Goal: Task Accomplishment & Management: Manage account settings

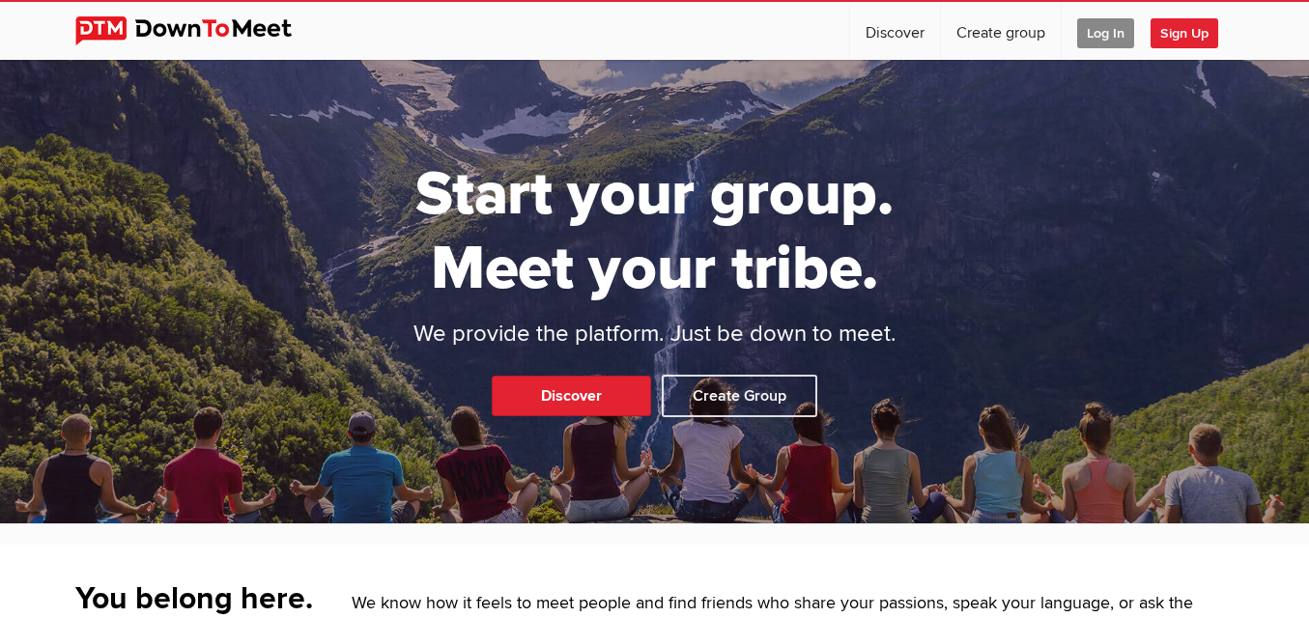
click at [1098, 20] on span "Log In" at bounding box center [1105, 33] width 57 height 30
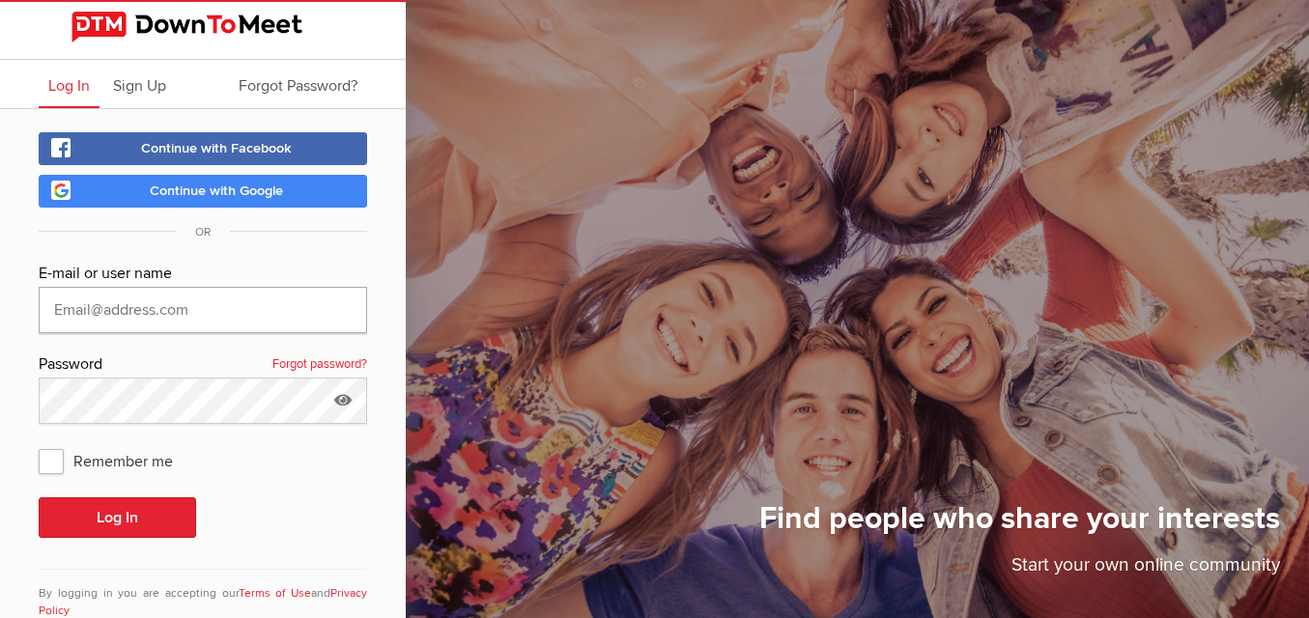
click at [159, 306] on input "text" at bounding box center [203, 310] width 328 height 46
type input "[EMAIL_ADDRESS][DOMAIN_NAME]"
click at [119, 513] on button "Log In" at bounding box center [117, 517] width 157 height 41
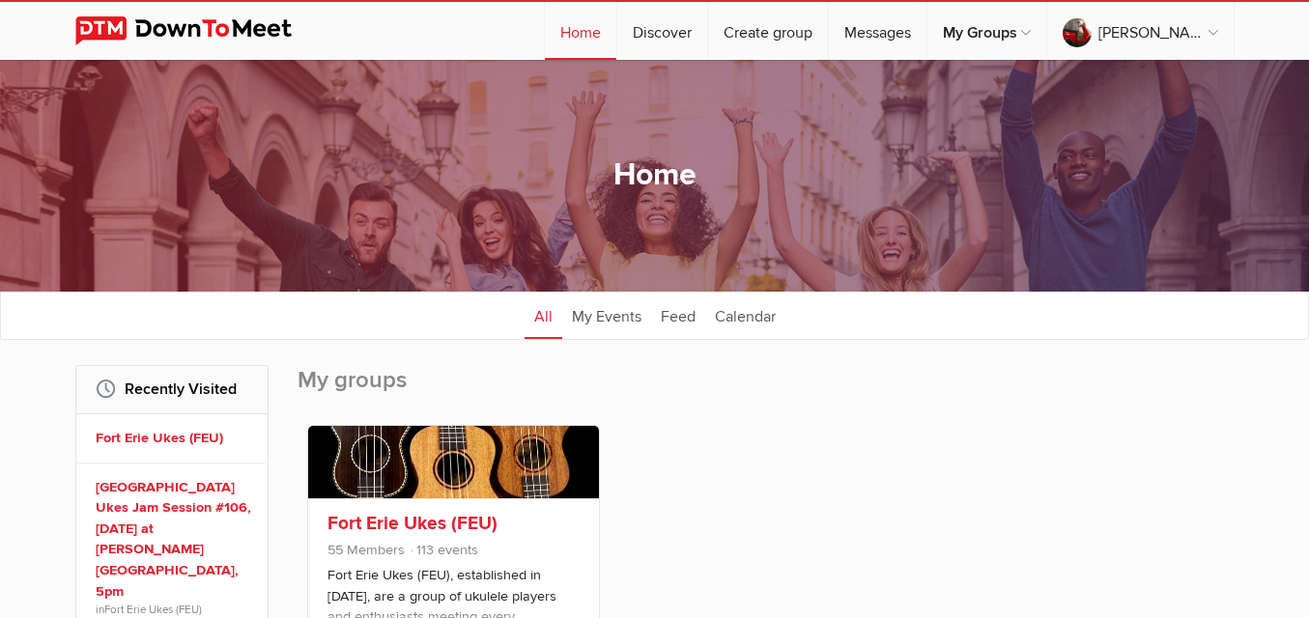
click at [456, 482] on link at bounding box center [453, 462] width 291 height 72
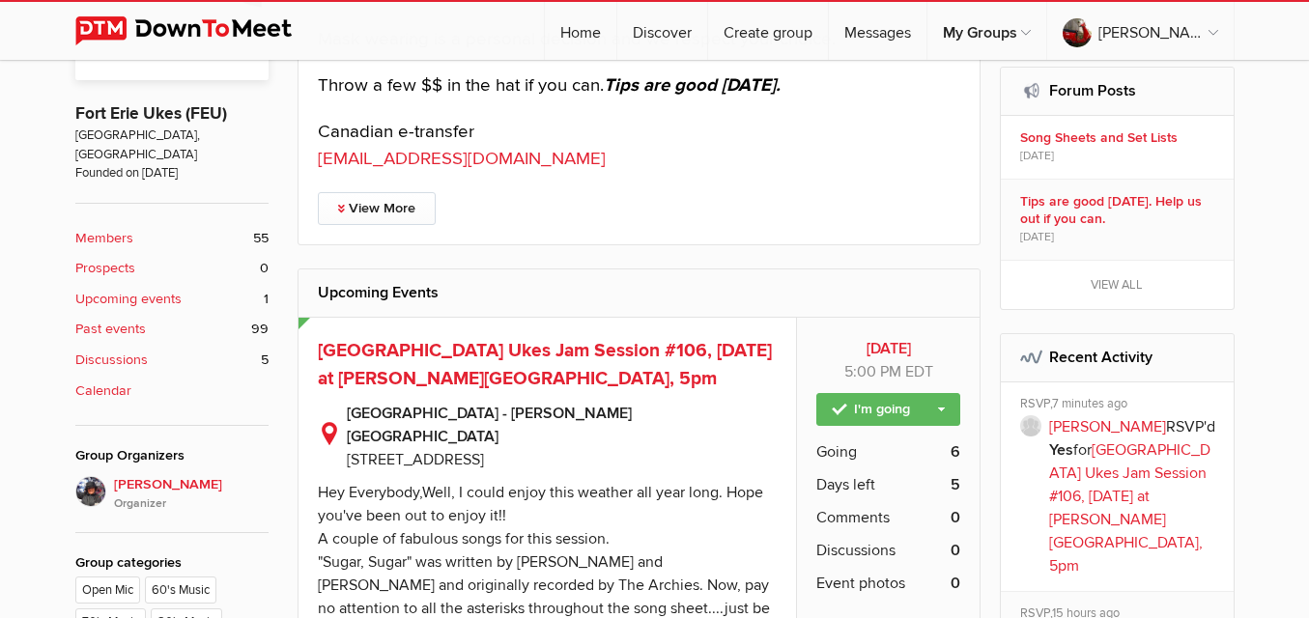
scroll to position [676, 0]
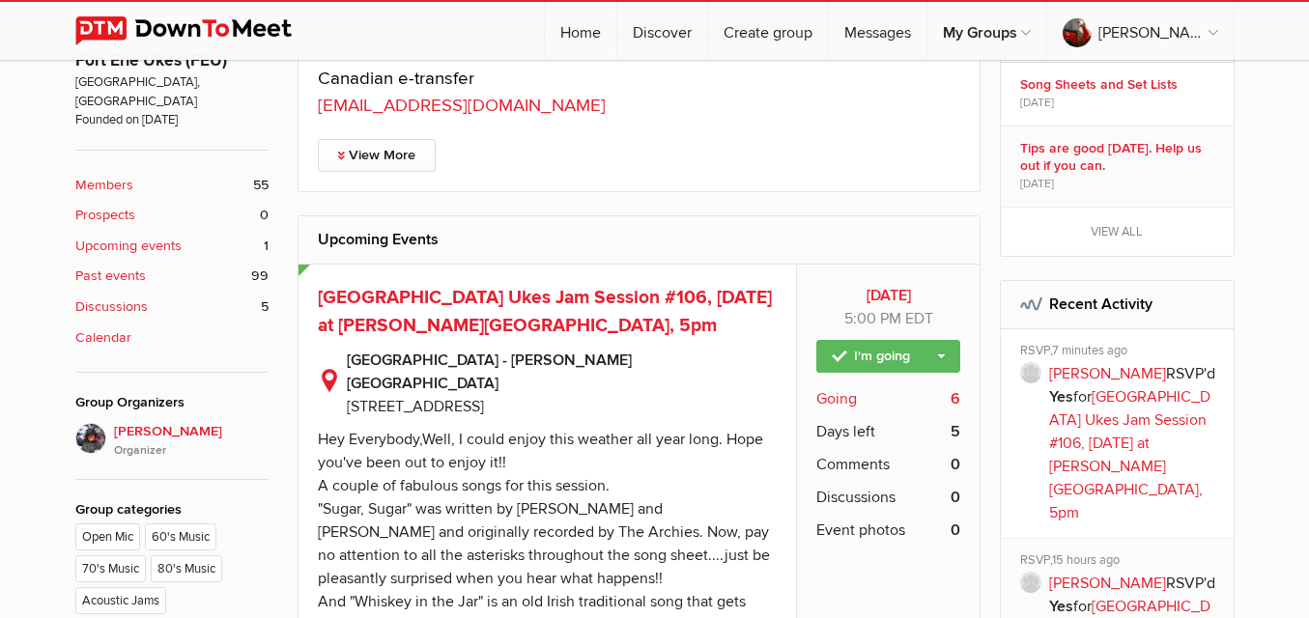
click at [850, 392] on span "Going" at bounding box center [836, 398] width 41 height 23
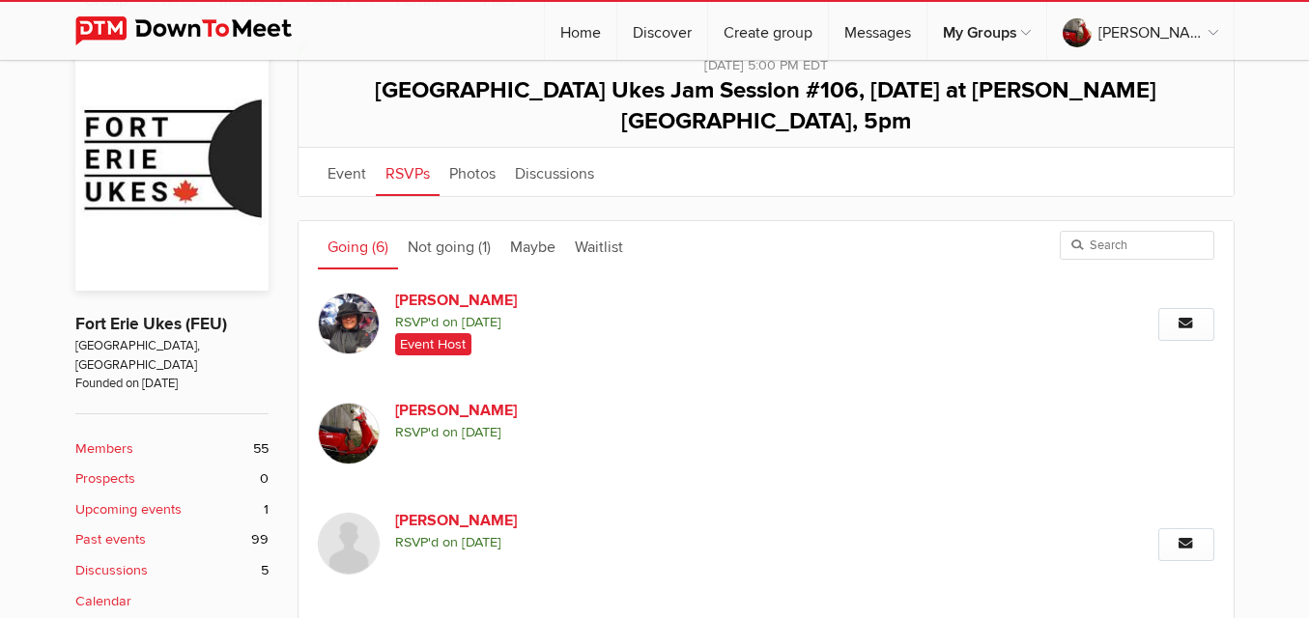
scroll to position [387, 0]
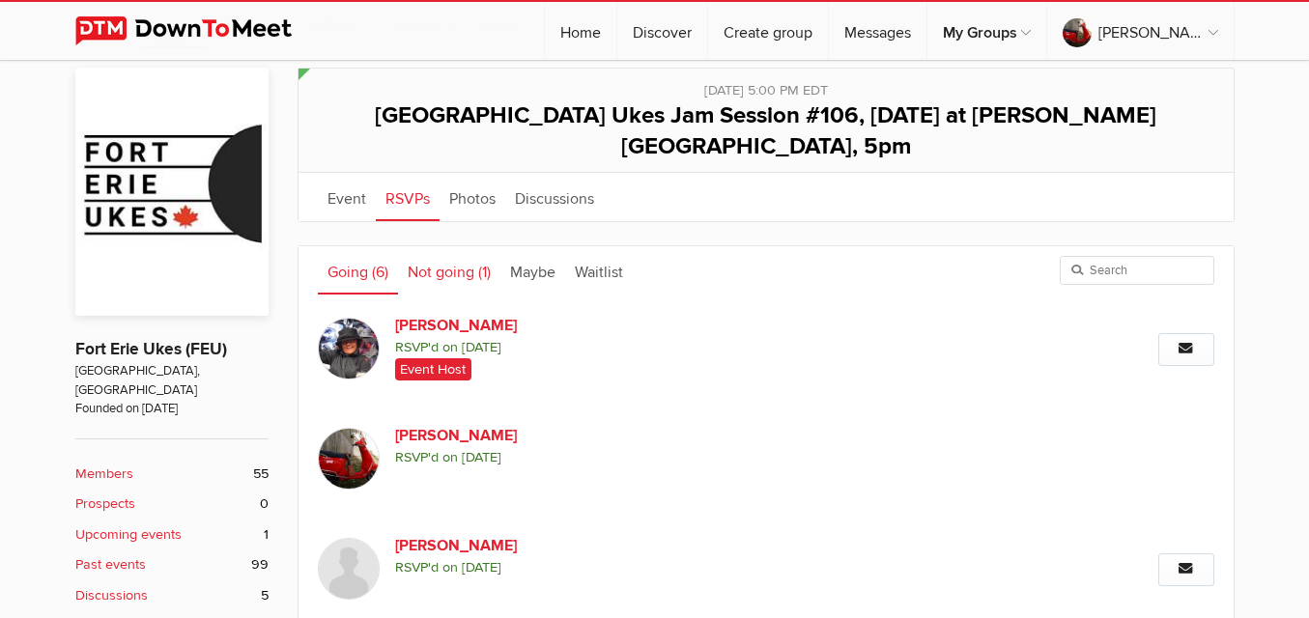
click at [434, 246] on link "Not going (1)" at bounding box center [449, 270] width 102 height 48
